Goal: Communication & Community: Answer question/provide support

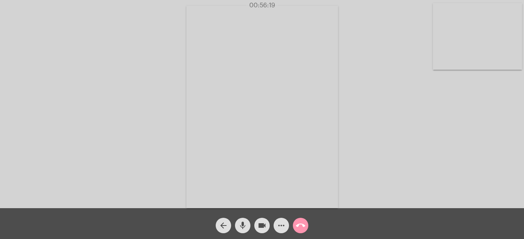
click at [302, 225] on mat-icon "call_end" at bounding box center [300, 225] width 9 height 9
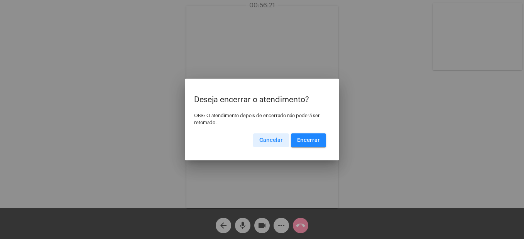
click at [305, 141] on span "Encerrar" at bounding box center [308, 140] width 23 height 5
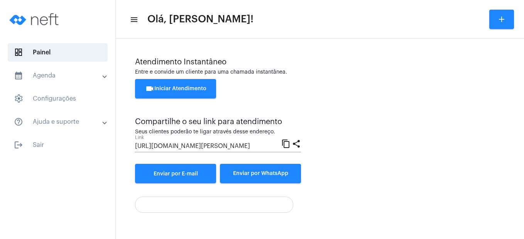
click at [180, 90] on span "videocam Iniciar Atendimento" at bounding box center [175, 88] width 61 height 5
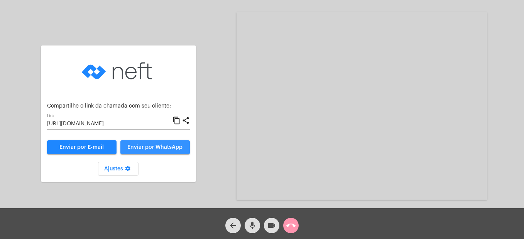
click at [159, 145] on span "Enviar por WhatsApp" at bounding box center [154, 147] width 55 height 5
